Goal: Task Accomplishment & Management: Manage account settings

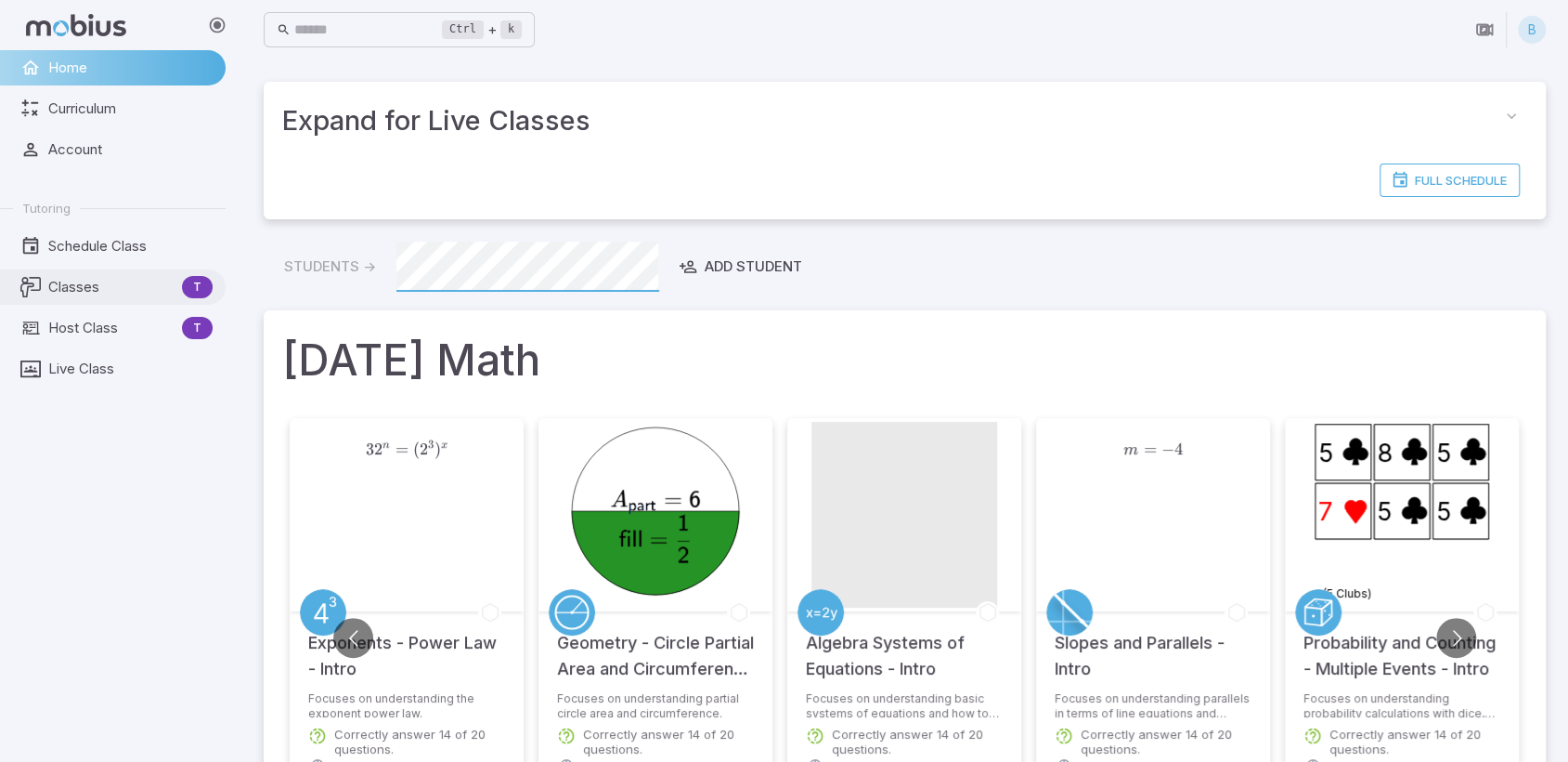
click at [99, 287] on span "Classes" at bounding box center [110, 286] width 126 height 21
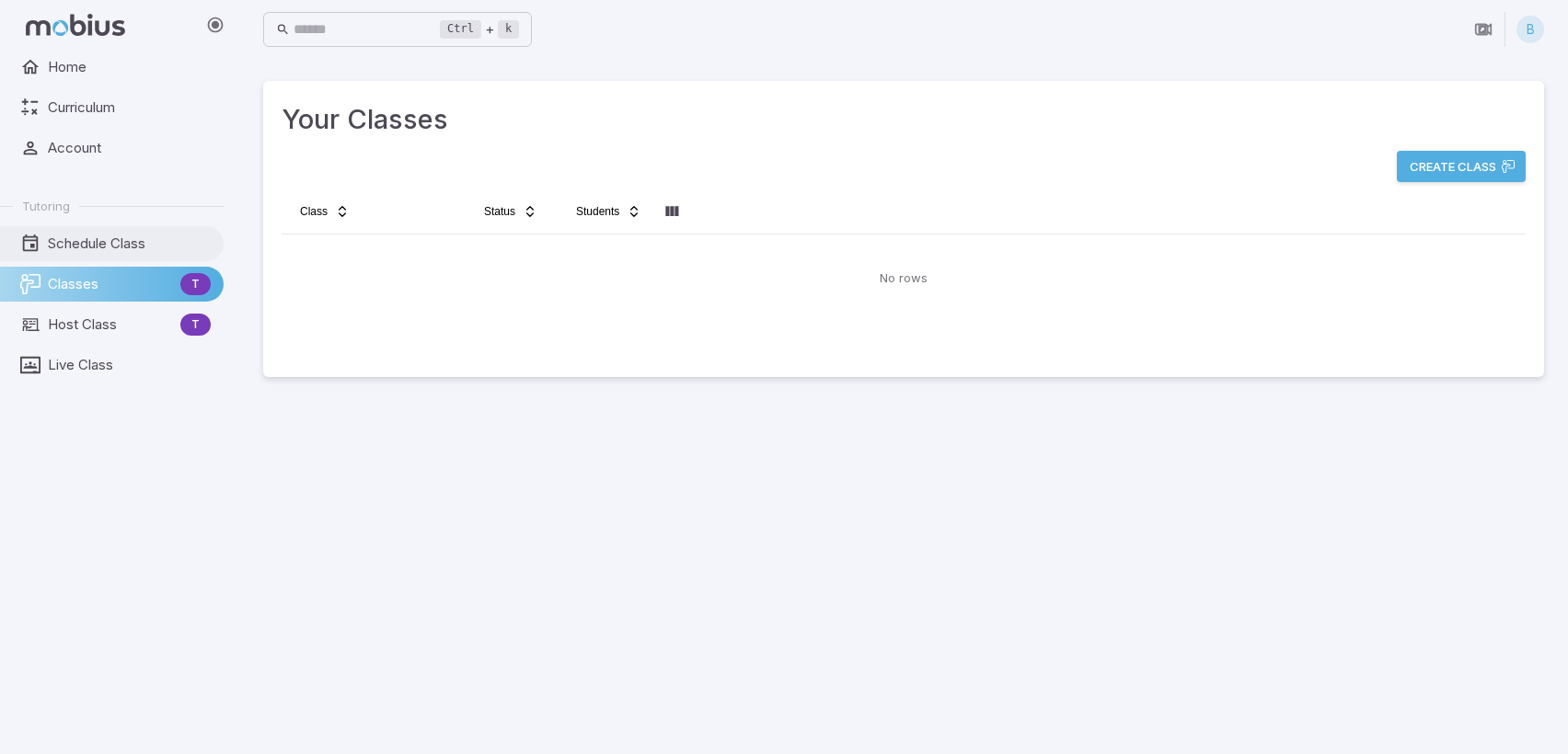
click at [93, 240] on span "Schedule Class" at bounding box center [129, 244] width 163 height 20
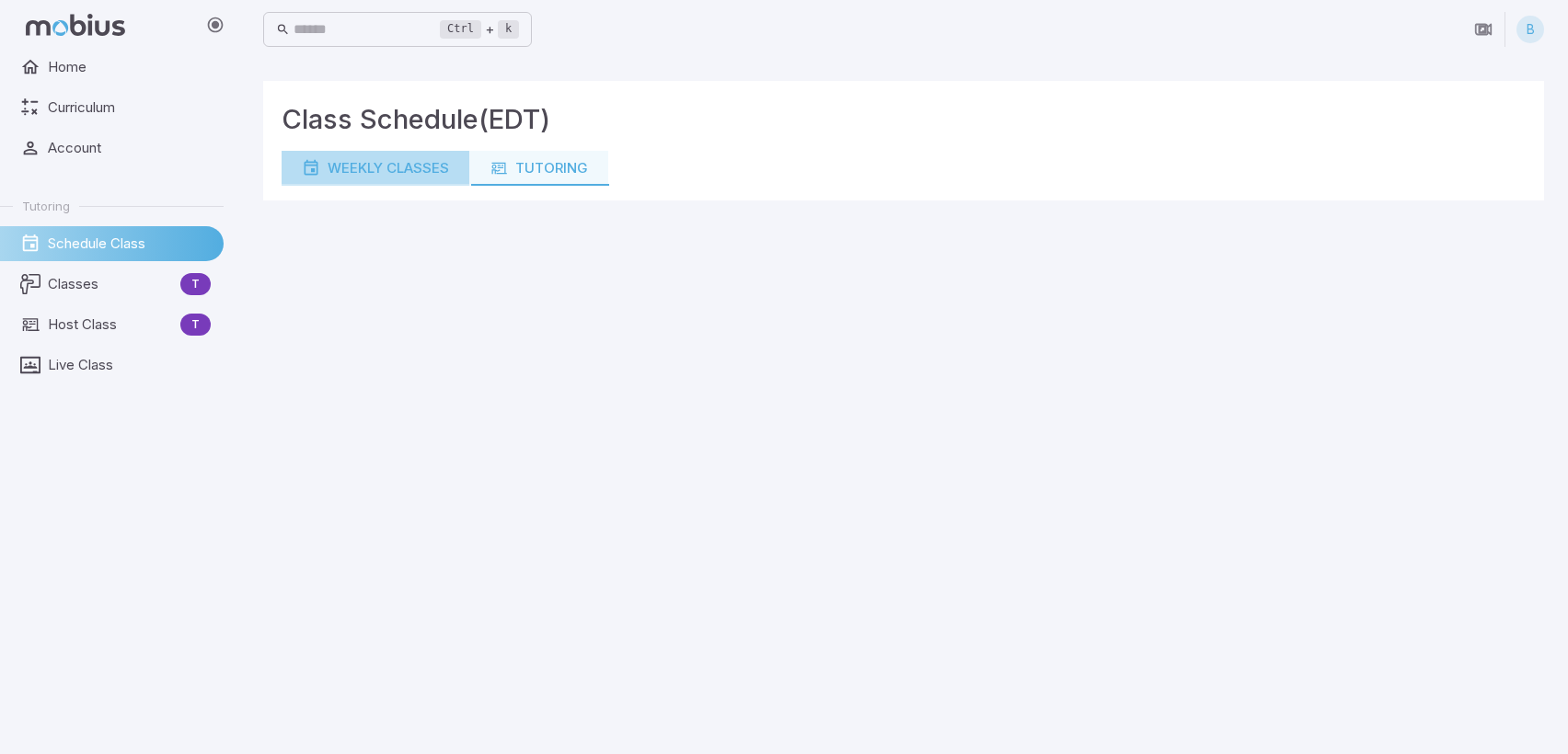
click at [361, 162] on div "Weekly Classes" at bounding box center [375, 168] width 147 height 20
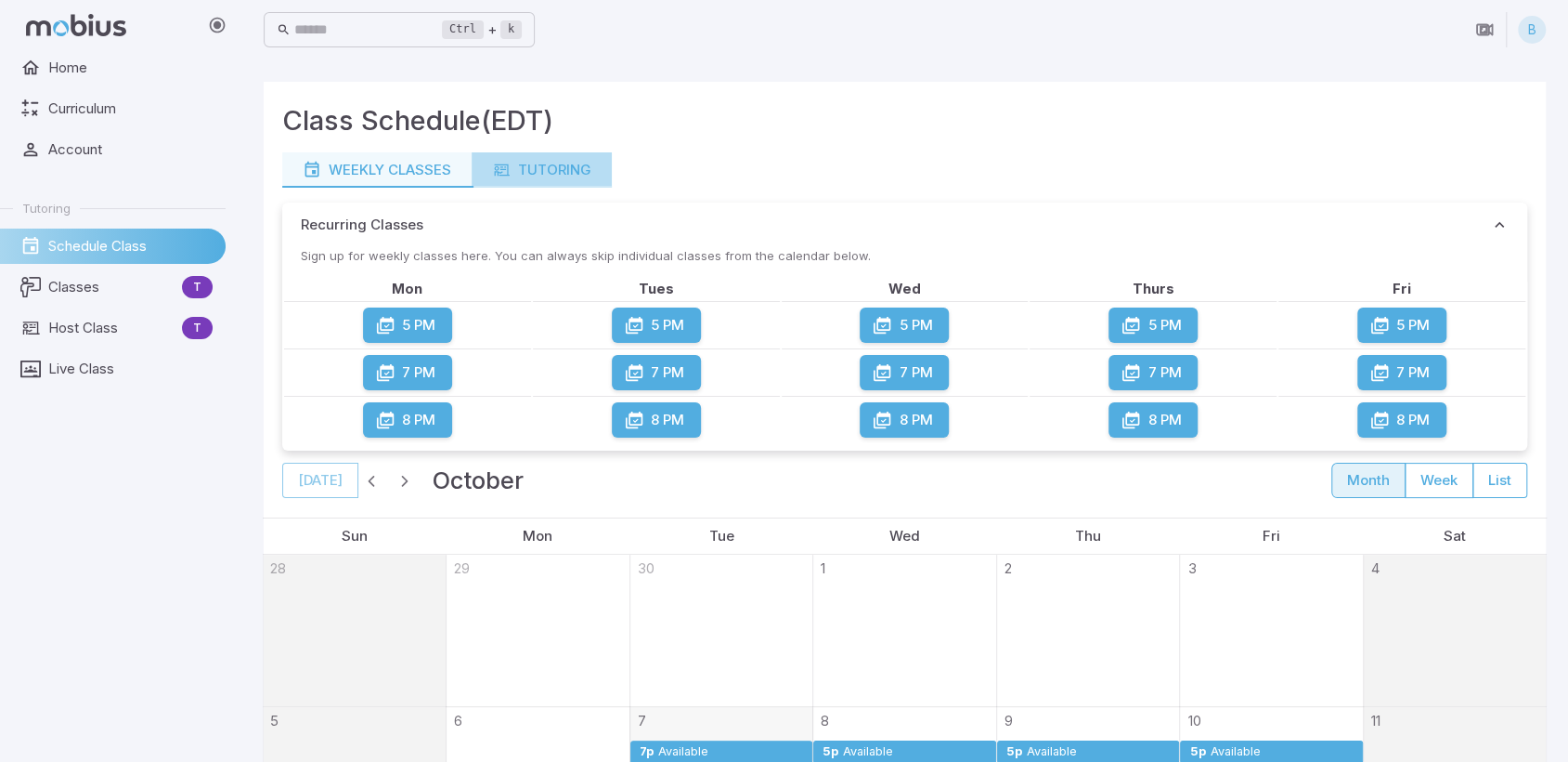
click at [535, 174] on div "Tutoring" at bounding box center [542, 170] width 100 height 21
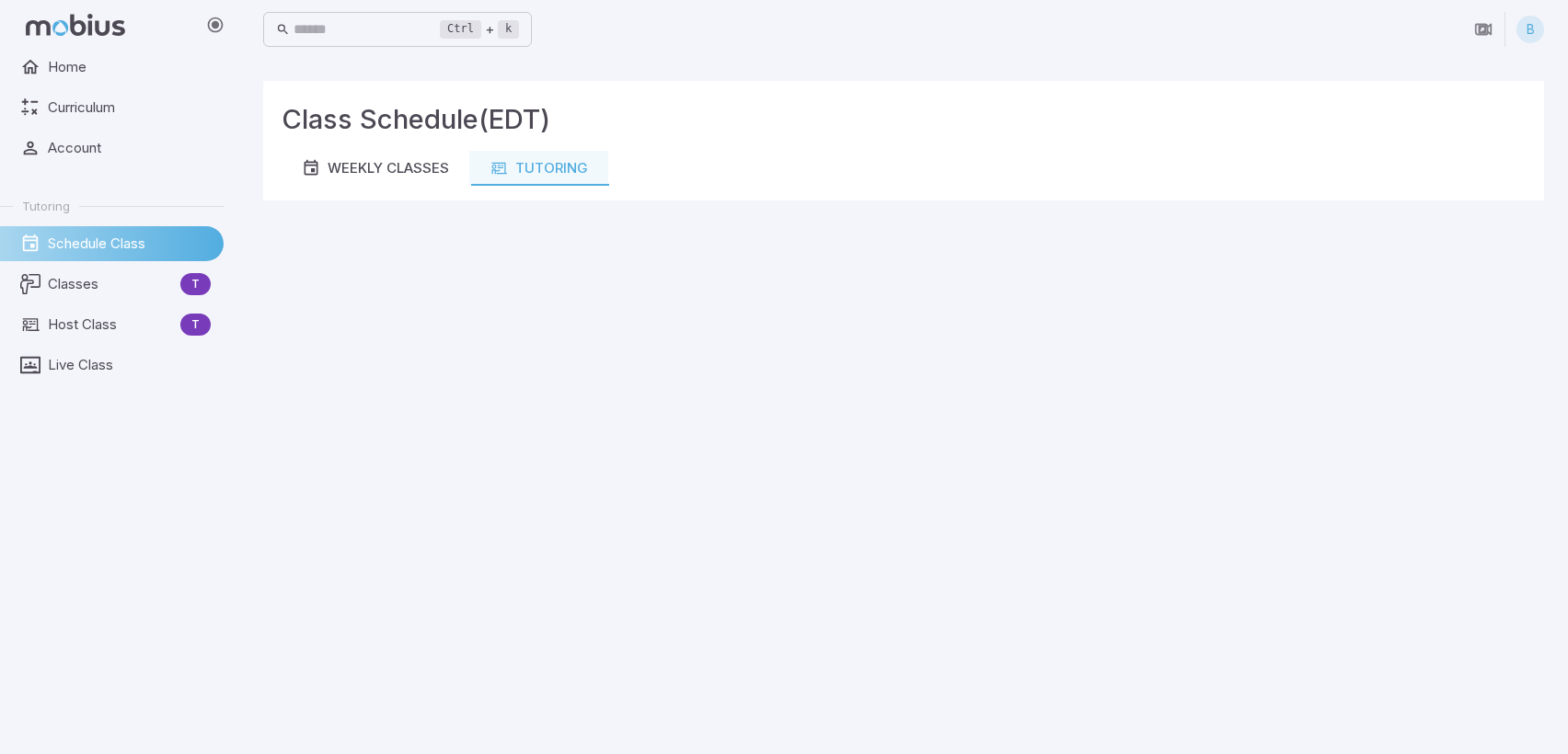
click at [465, 501] on main "Class Schedule (EDT) Weekly Classes Tutoring" at bounding box center [902, 406] width 1324 height 695
click at [978, 697] on main "Class Schedule (EDT) Weekly Classes Tutoring" at bounding box center [903, 406] width 1324 height 695
click at [428, 501] on main "Class Schedule (EDT) Weekly Classes Tutoring" at bounding box center [903, 406] width 1324 height 695
click at [395, 158] on button "Weekly Classes" at bounding box center [376, 168] width 188 height 35
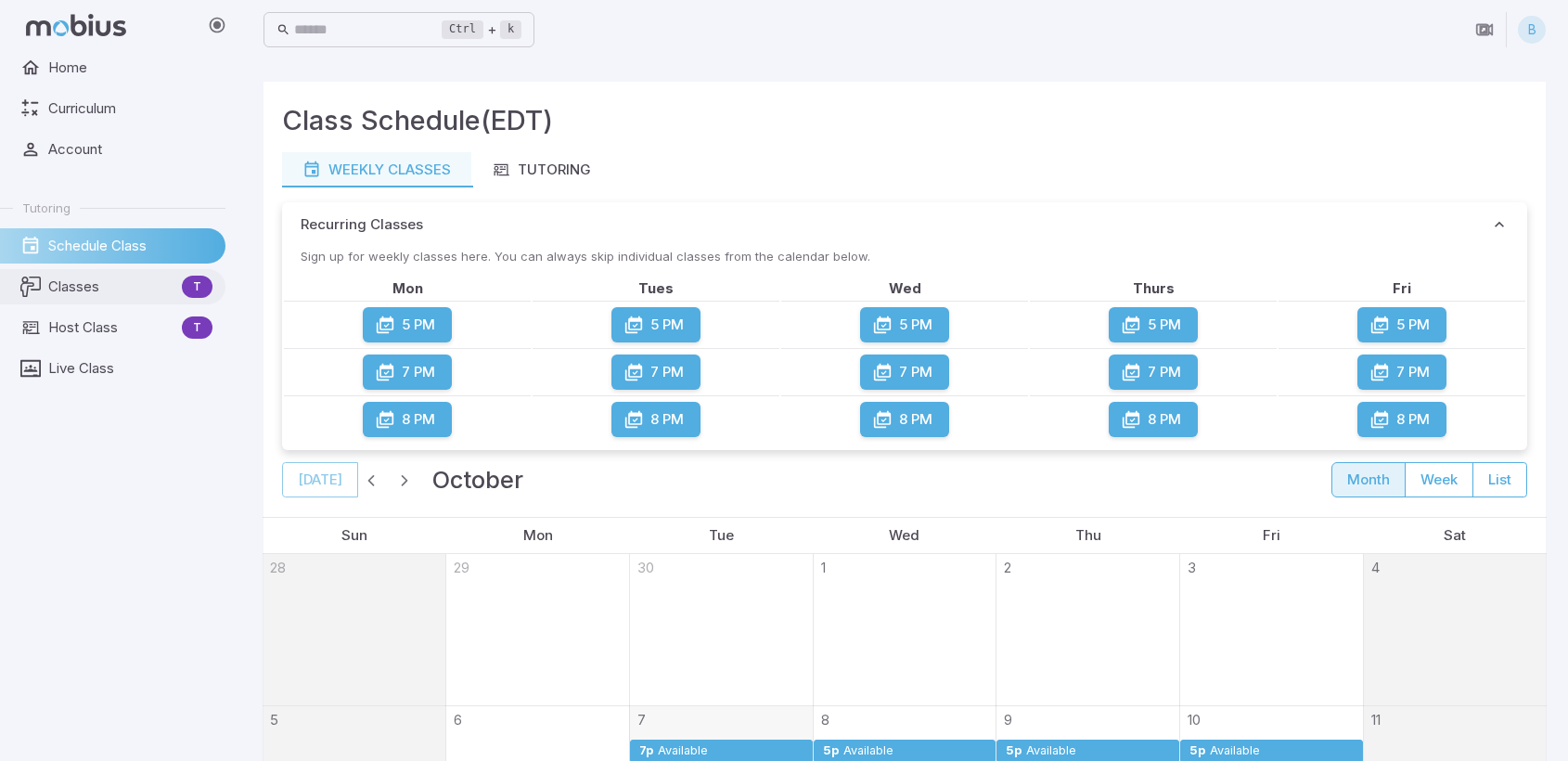
click at [75, 296] on span "Classes" at bounding box center [110, 286] width 126 height 20
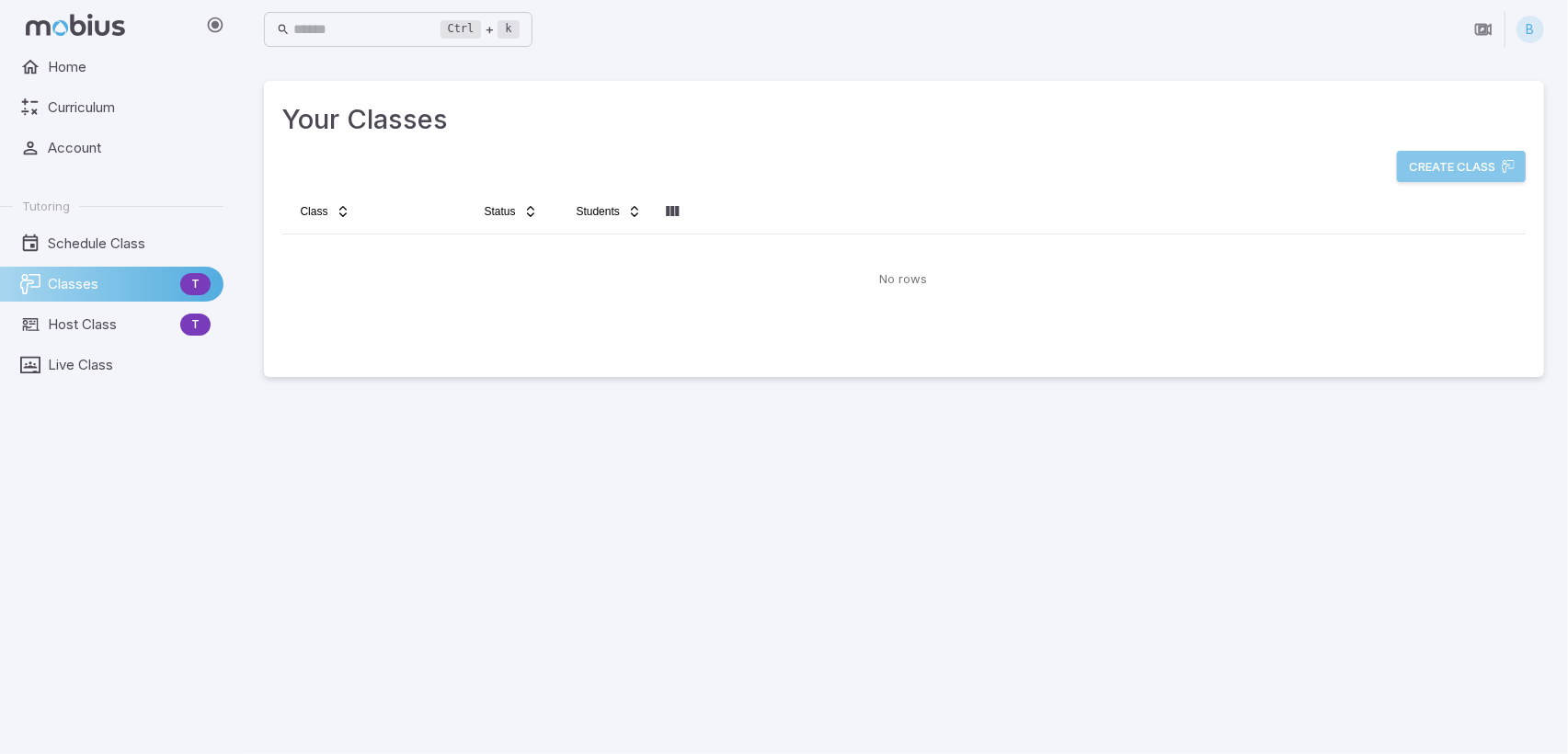
click at [1469, 178] on button "Create Class" at bounding box center [1462, 166] width 129 height 31
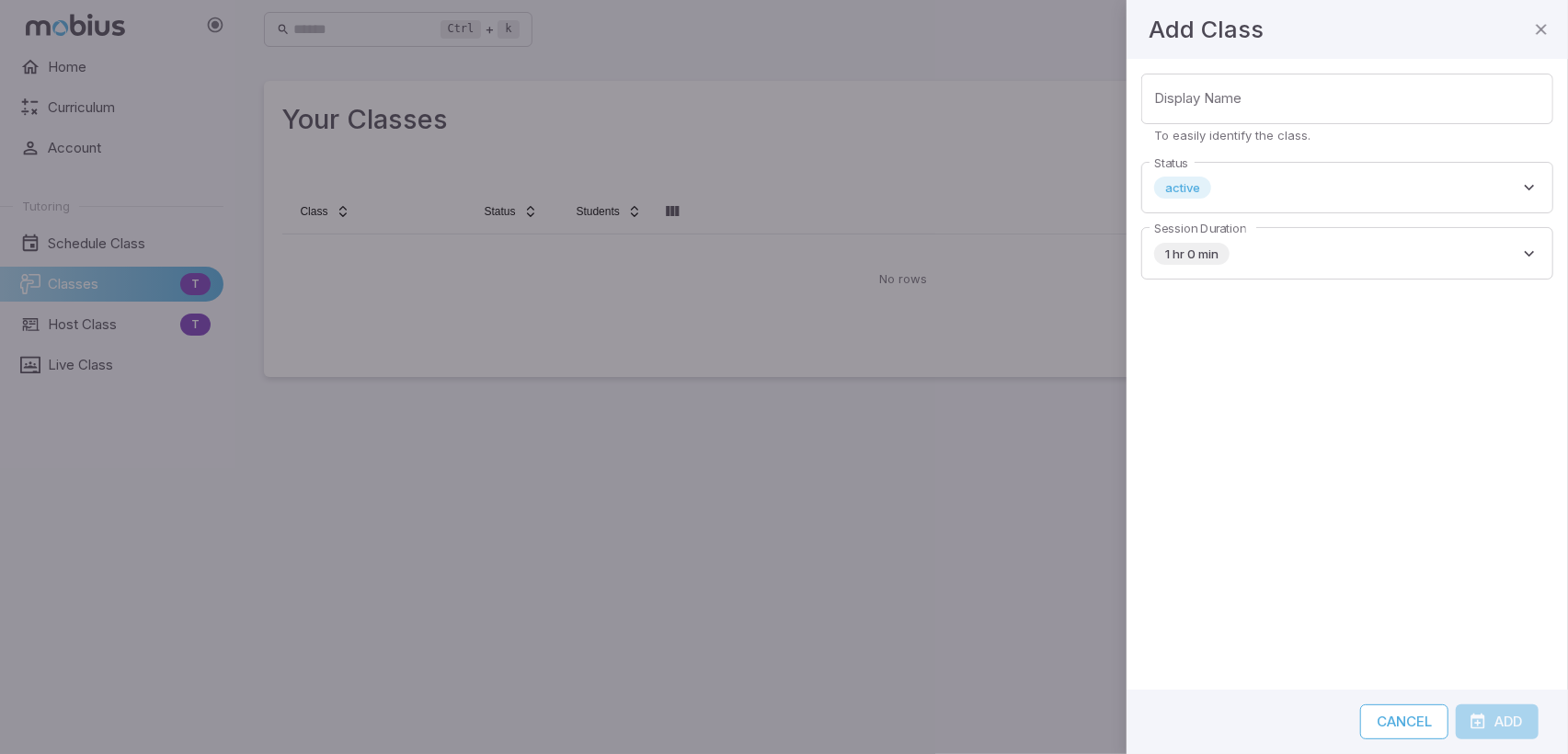
click at [1420, 708] on button "Cancel" at bounding box center [1405, 721] width 88 height 35
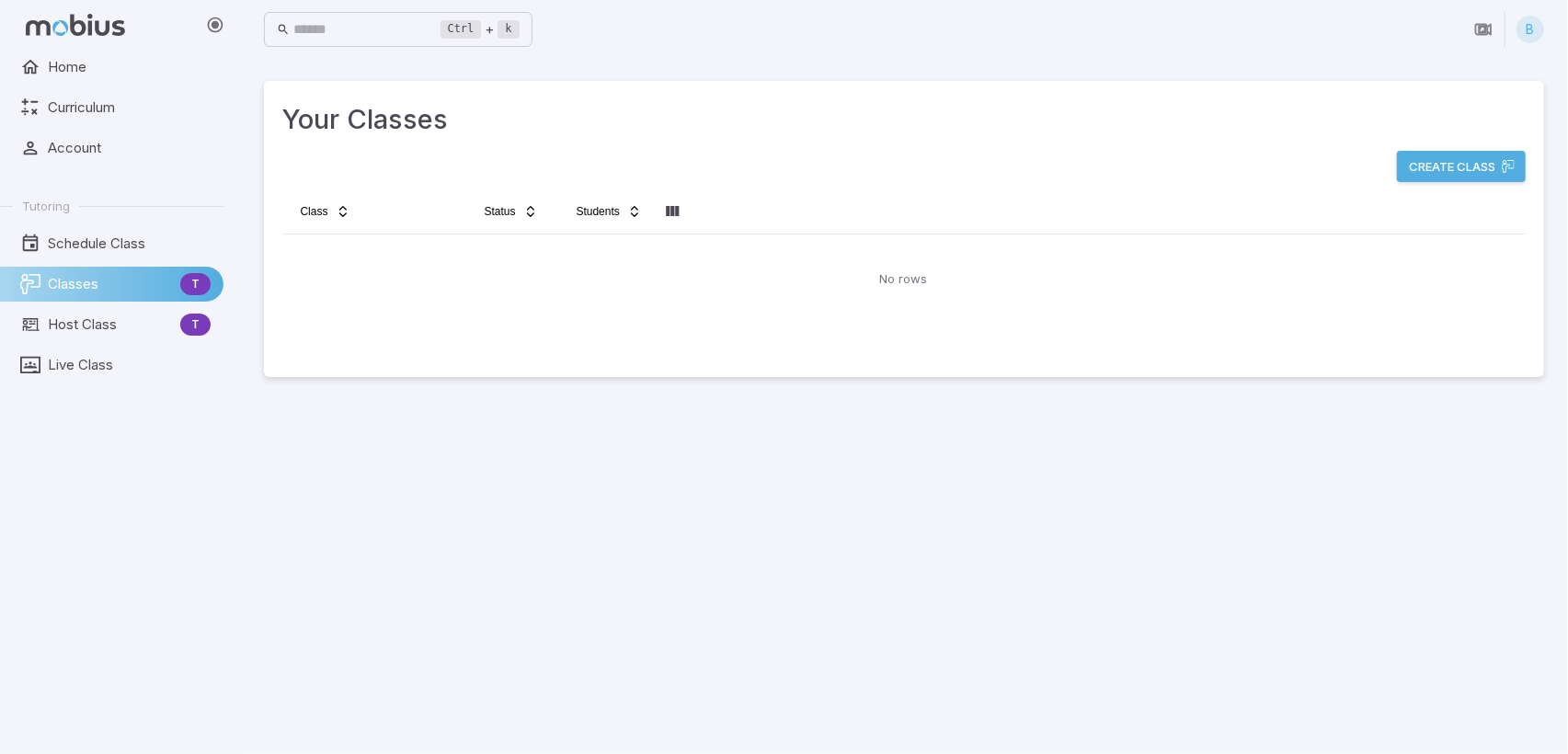
click at [892, 580] on main "Your Classes Create Class Class Status Students No rows" at bounding box center [903, 406] width 1324 height 695
click at [773, 505] on main "Your Classes Create Class Class Status Students No rows" at bounding box center [903, 406] width 1324 height 695
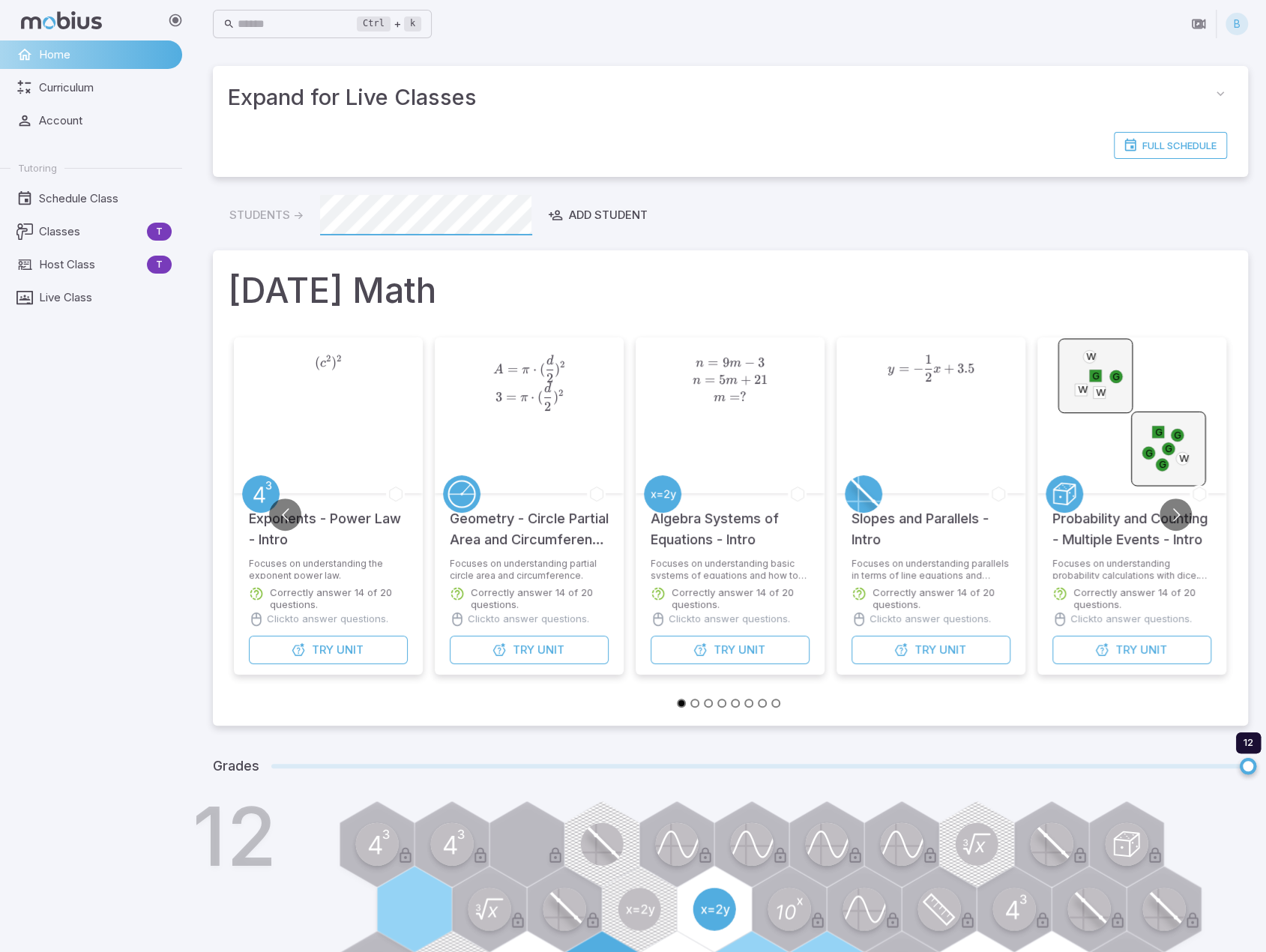
click at [1242, 20] on div "B" at bounding box center [1237, 24] width 23 height 23
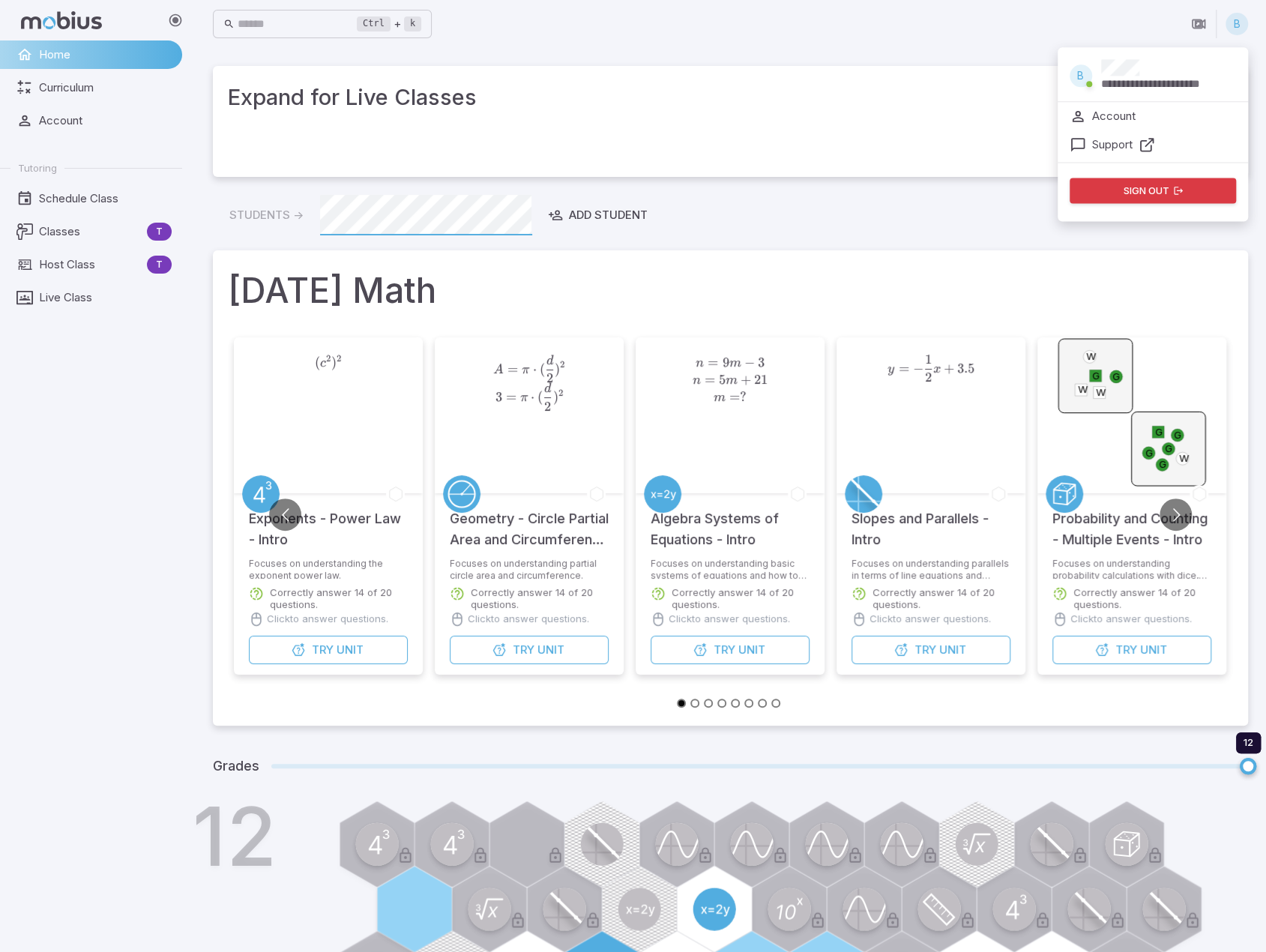
click at [1134, 192] on button "Sign out" at bounding box center [1152, 190] width 166 height 25
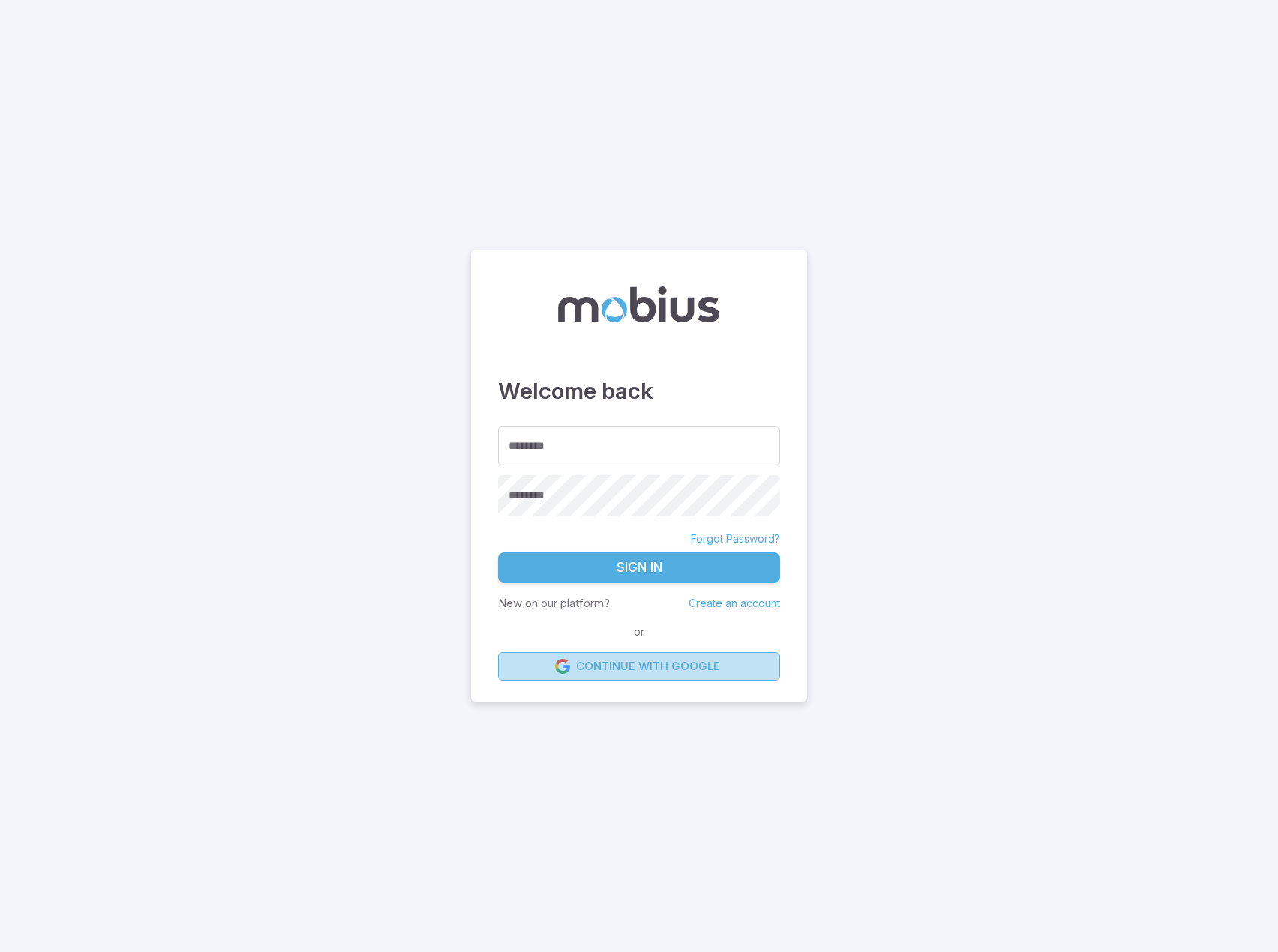
click at [645, 671] on link "Continue with Google" at bounding box center [639, 666] width 282 height 28
